Goal: Information Seeking & Learning: Find specific fact

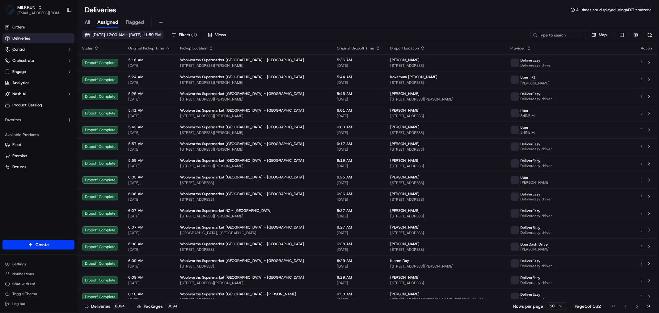
click at [127, 33] on span "[DATE] 12:00 AM - [DATE] 11:59 PM" at bounding box center [126, 35] width 68 height 6
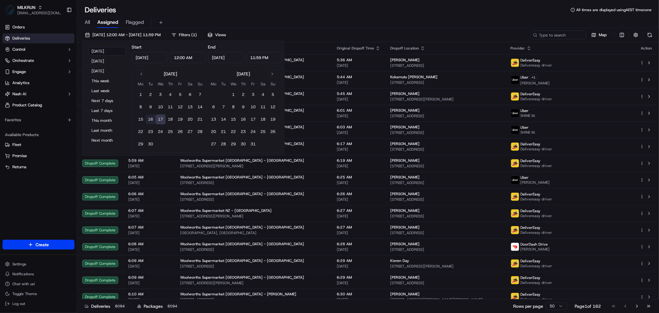
click at [149, 117] on button "16" at bounding box center [151, 119] width 10 height 10
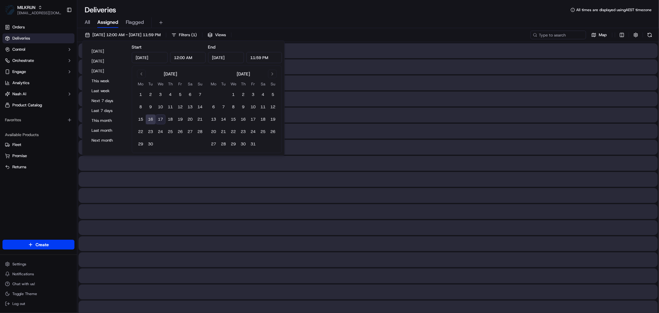
type input "[DATE]"
click at [162, 119] on button "17" at bounding box center [161, 119] width 10 height 10
type input "[DATE]"
click at [564, 33] on input at bounding box center [549, 35] width 74 height 9
type input "v"
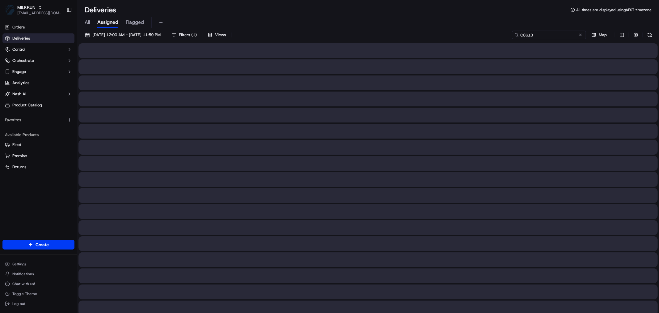
type input "C8613"
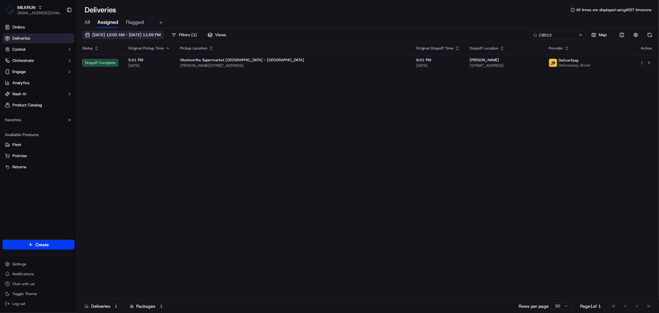
click at [119, 32] on span "[DATE] 12:00 AM - [DATE] 11:59 PM" at bounding box center [126, 35] width 68 height 6
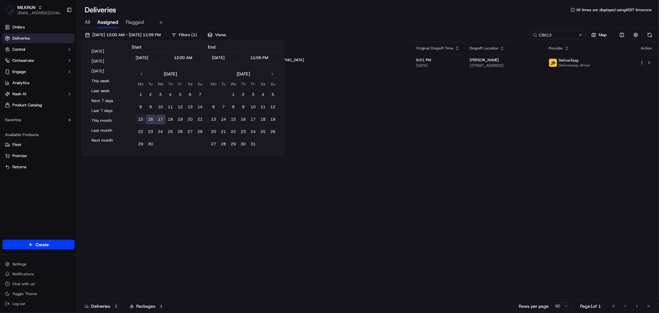
click at [137, 116] on button "15" at bounding box center [141, 119] width 10 height 10
type input "[DATE]"
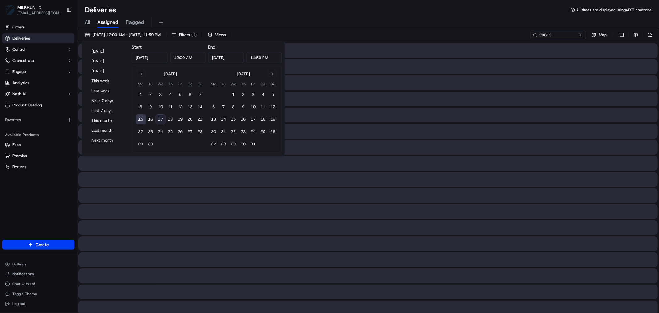
click at [139, 118] on button "15" at bounding box center [141, 119] width 10 height 10
click at [551, 33] on input "C8613" at bounding box center [549, 35] width 74 height 9
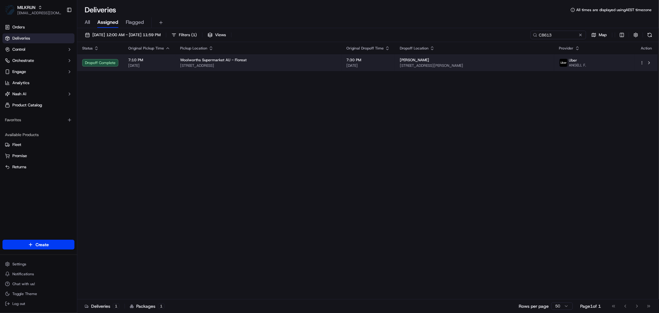
drag, startPoint x: 446, startPoint y: 57, endPoint x: 391, endPoint y: 59, distance: 55.4
click at [395, 59] on td "[PERSON_NAME] [STREET_ADDRESS][PERSON_NAME]" at bounding box center [474, 62] width 159 height 17
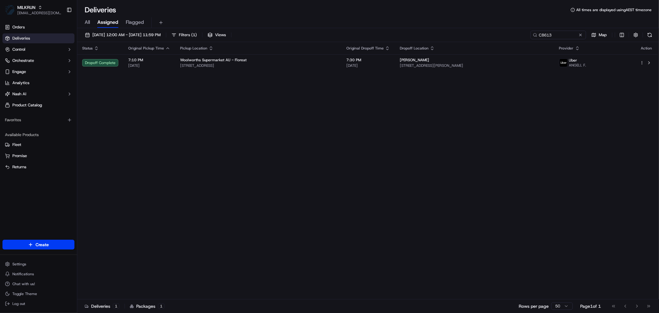
copy span "[PERSON_NAME]"
drag, startPoint x: 313, startPoint y: 176, endPoint x: 388, endPoint y: 129, distance: 88.7
click at [560, 37] on input "C8613" at bounding box center [549, 35] width 74 height 9
click at [559, 37] on input "C8613" at bounding box center [549, 35] width 74 height 9
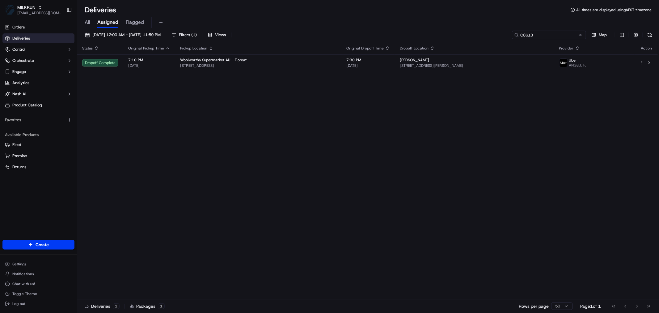
paste input "[PERSON_NAME]"
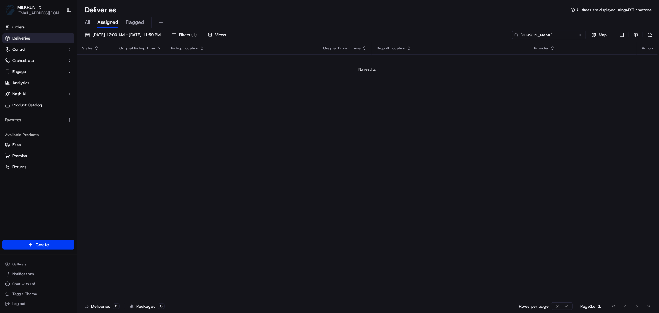
drag, startPoint x: 533, startPoint y: 33, endPoint x: 495, endPoint y: 33, distance: 38.0
click at [495, 33] on div "[DATE] 12:00 AM - [DATE] 11:59 PM Filters ( 1 ) Views [PERSON_NAME] Map" at bounding box center [368, 36] width 582 height 11
paste input "0605A"
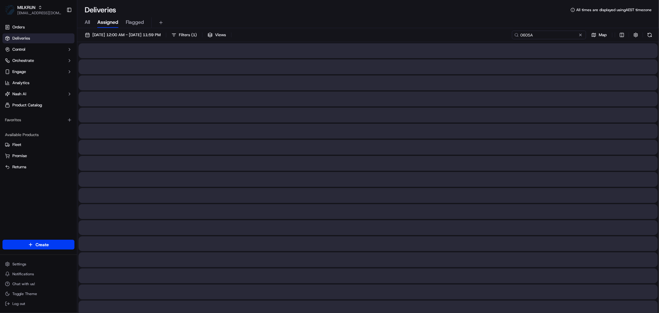
type input "0605A"
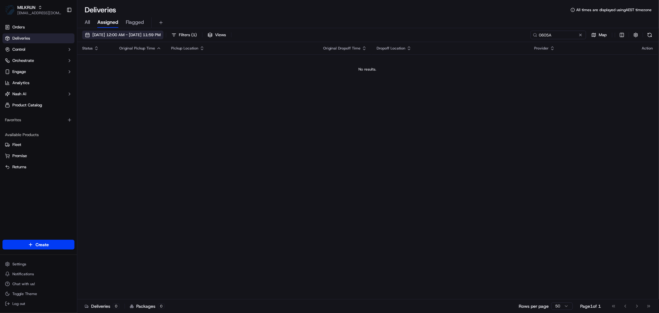
click at [140, 33] on span "[DATE] 12:00 AM - [DATE] 11:59 PM" at bounding box center [126, 35] width 68 height 6
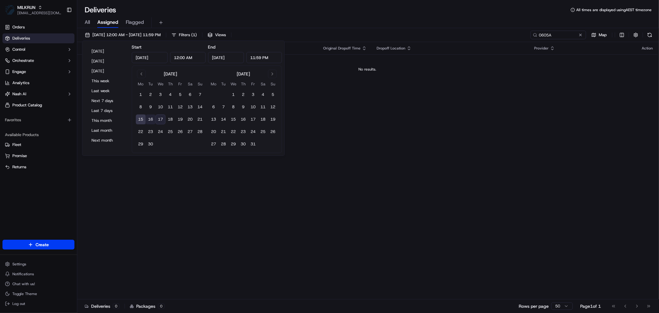
click at [151, 117] on button "16" at bounding box center [151, 119] width 10 height 10
type input "[DATE]"
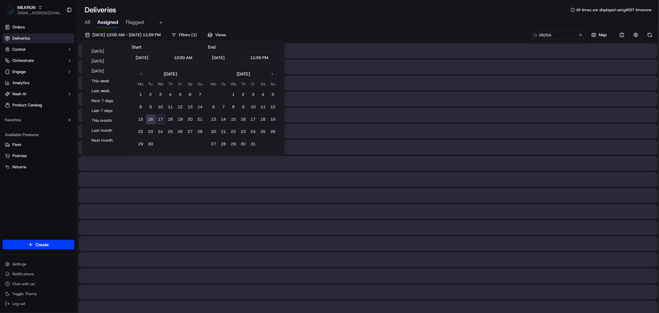
click at [151, 117] on button "16" at bounding box center [151, 119] width 10 height 10
click at [559, 36] on input "0605A" at bounding box center [549, 35] width 74 height 9
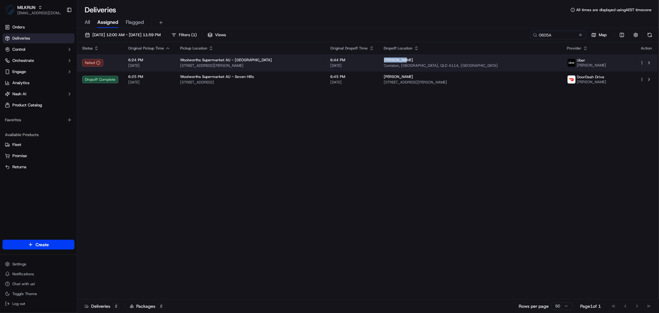
drag, startPoint x: 422, startPoint y: 58, endPoint x: 397, endPoint y: 59, distance: 24.7
click at [397, 59] on td "[PERSON_NAME] Coniston, [GEOGRAPHIC_DATA], [GEOGRAPHIC_DATA] 4114, [GEOGRAPHIC_…" at bounding box center [470, 62] width 183 height 17
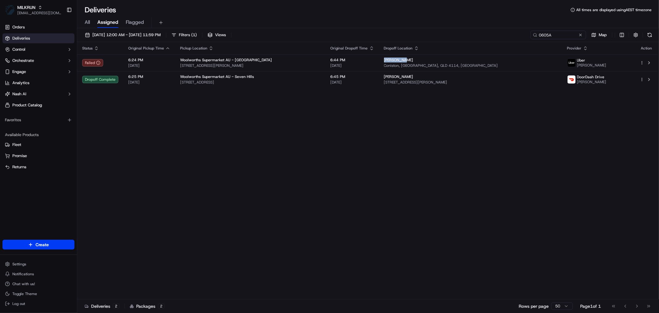
copy span "[PERSON_NAME]"
